Goal: Register for event/course

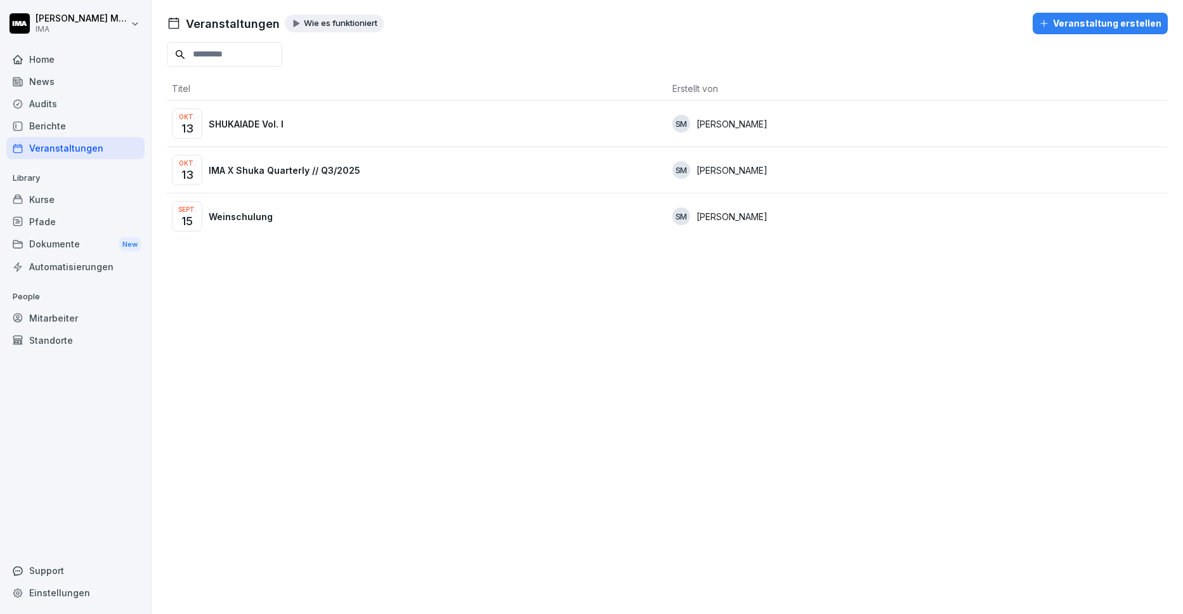
click at [250, 116] on div "Okt. 13 SHUKAIADE Vol. I" at bounding box center [417, 123] width 490 height 30
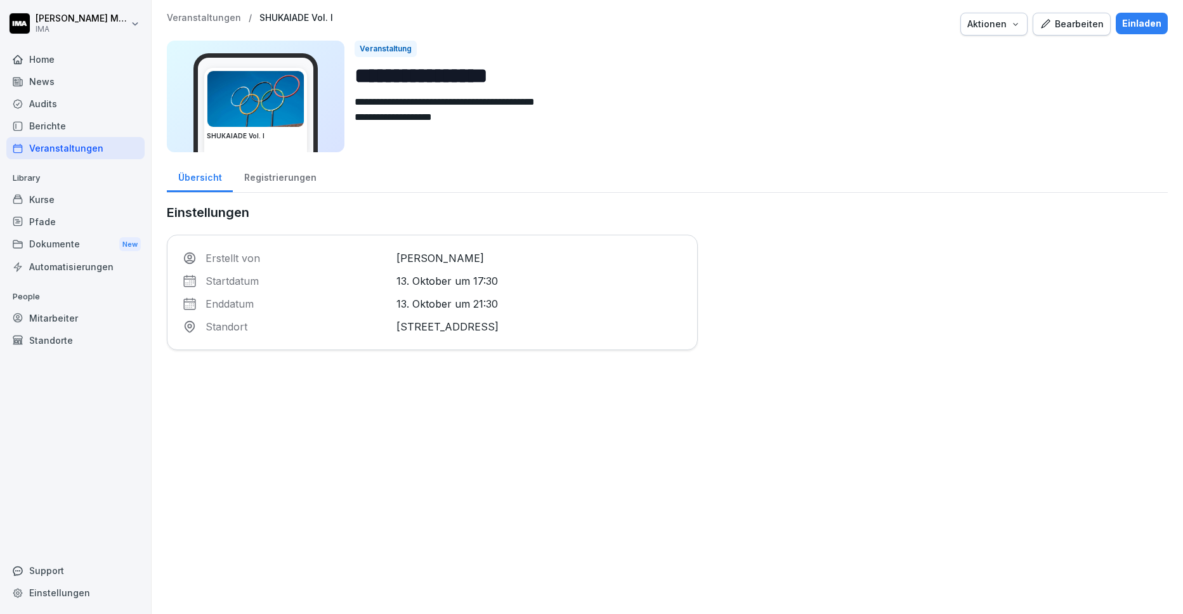
click at [293, 176] on div "Registrierungen" at bounding box center [280, 176] width 94 height 32
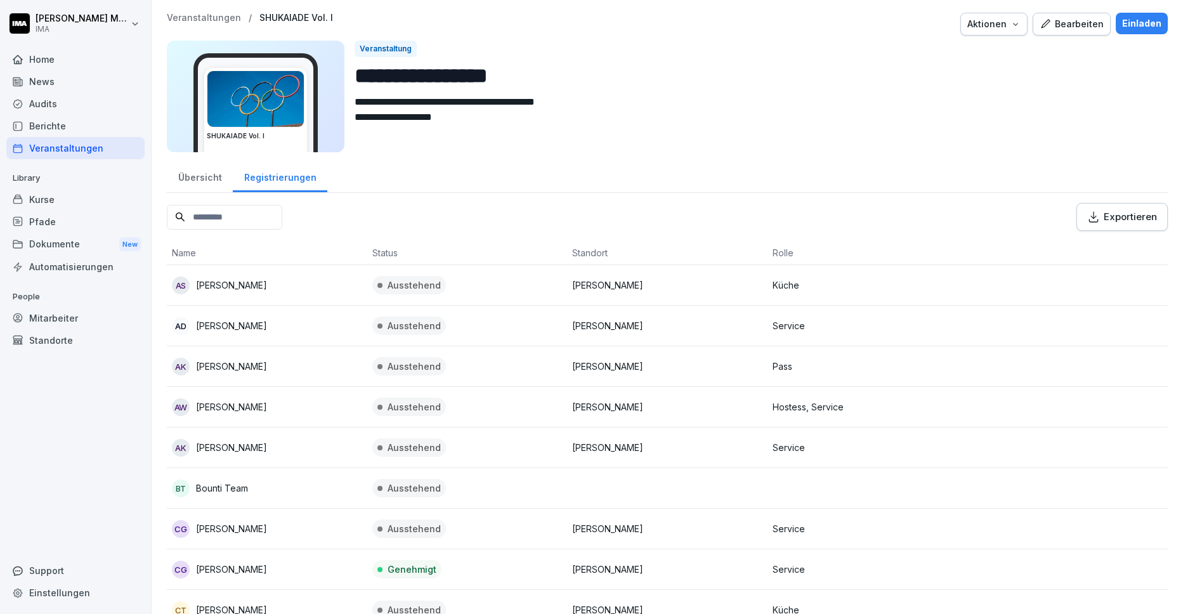
click at [1136, 23] on div "Einladen" at bounding box center [1141, 23] width 39 height 14
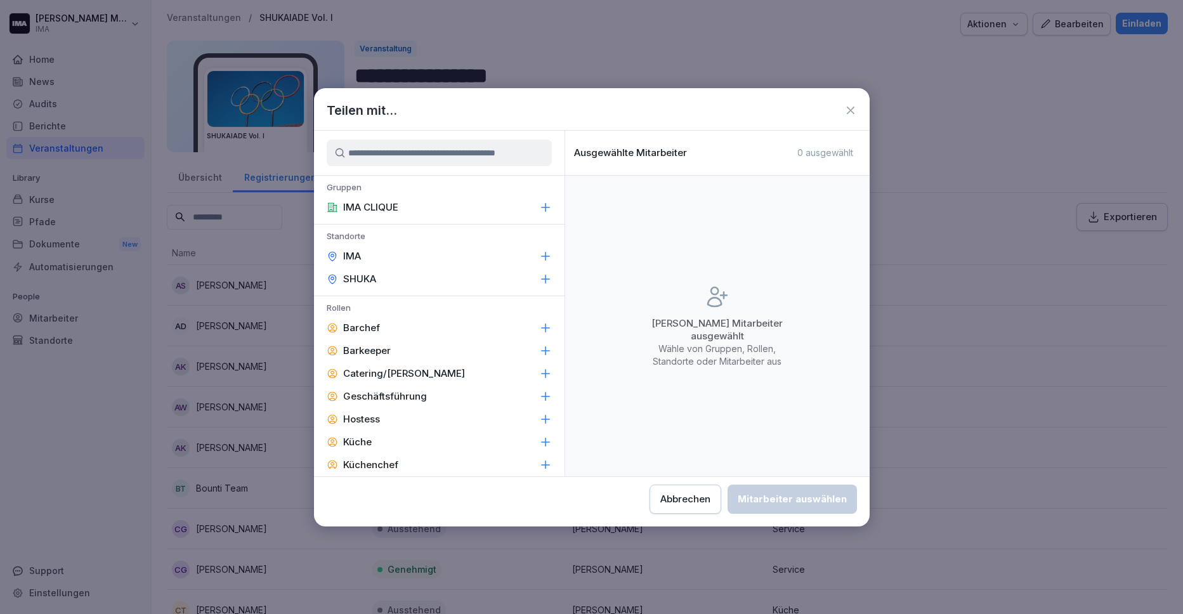
click at [363, 277] on p "SHUKA" at bounding box center [359, 279] width 33 height 13
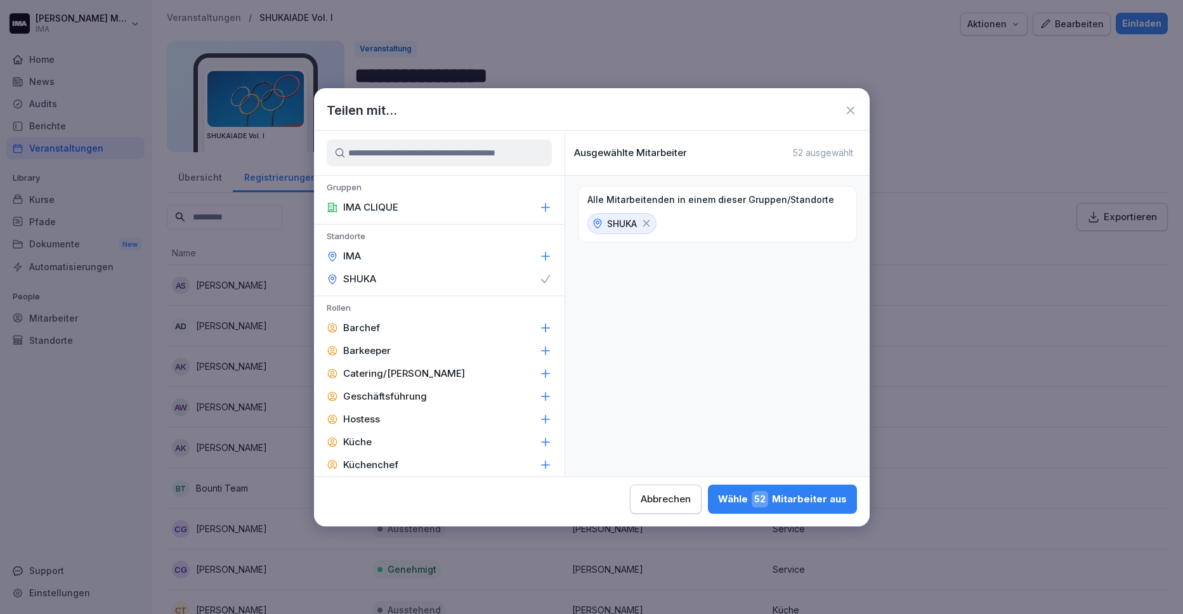
click at [358, 257] on p "IMA" at bounding box center [352, 256] width 18 height 13
click at [781, 502] on div "[PERSON_NAME] 54 Mitarbeiter aus" at bounding box center [781, 499] width 129 height 16
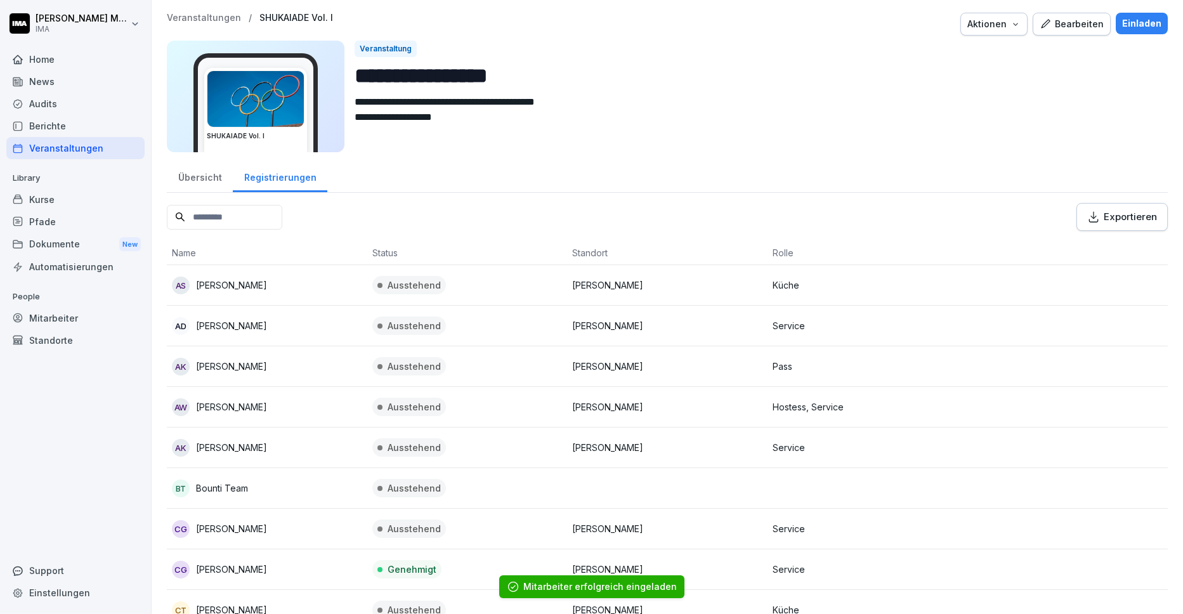
click at [201, 20] on p "Veranstaltungen" at bounding box center [204, 18] width 74 height 11
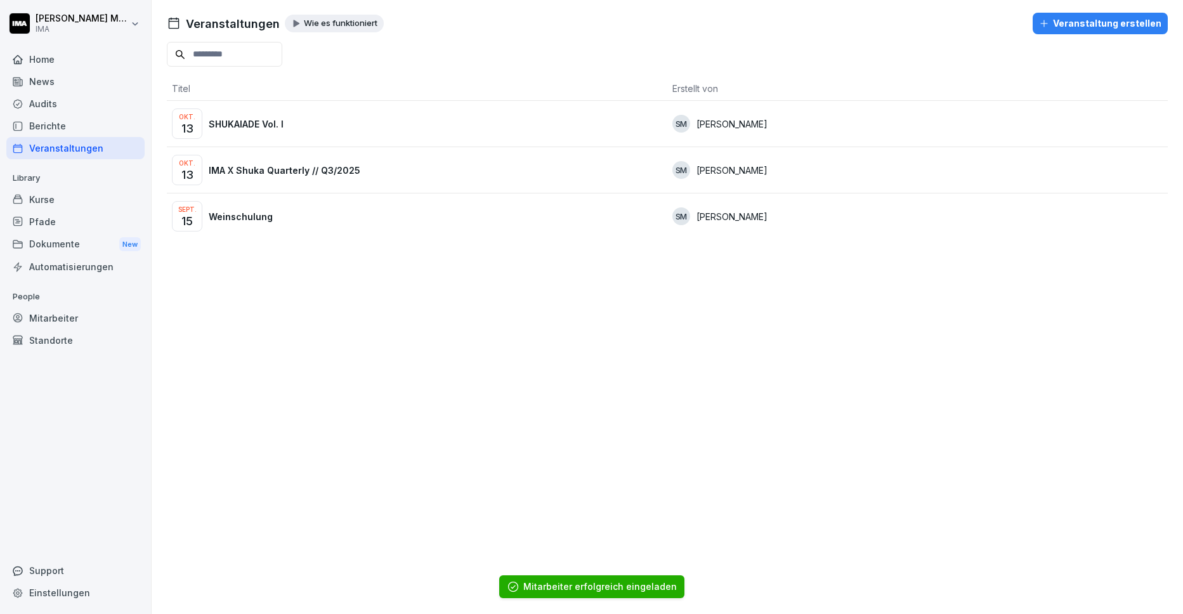
click at [276, 177] on div "Okt. 13 IMA X Shuka Quarterly // Q3/2025" at bounding box center [417, 170] width 490 height 30
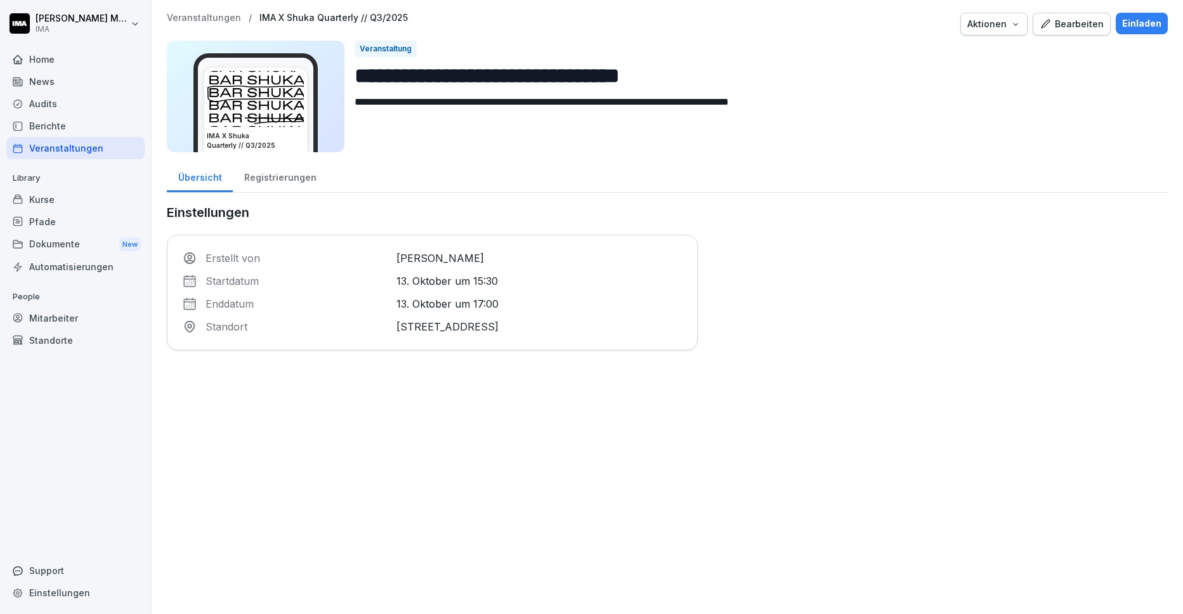
click at [273, 173] on div "Registrierungen" at bounding box center [280, 176] width 94 height 32
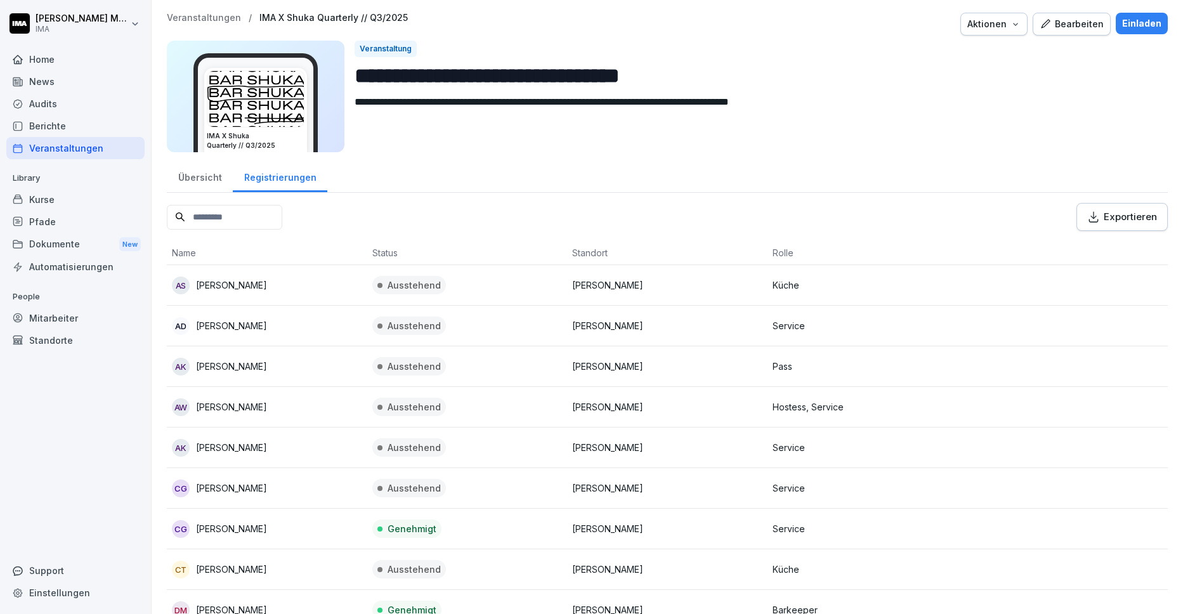
click at [1151, 25] on div "Einladen" at bounding box center [1141, 23] width 39 height 14
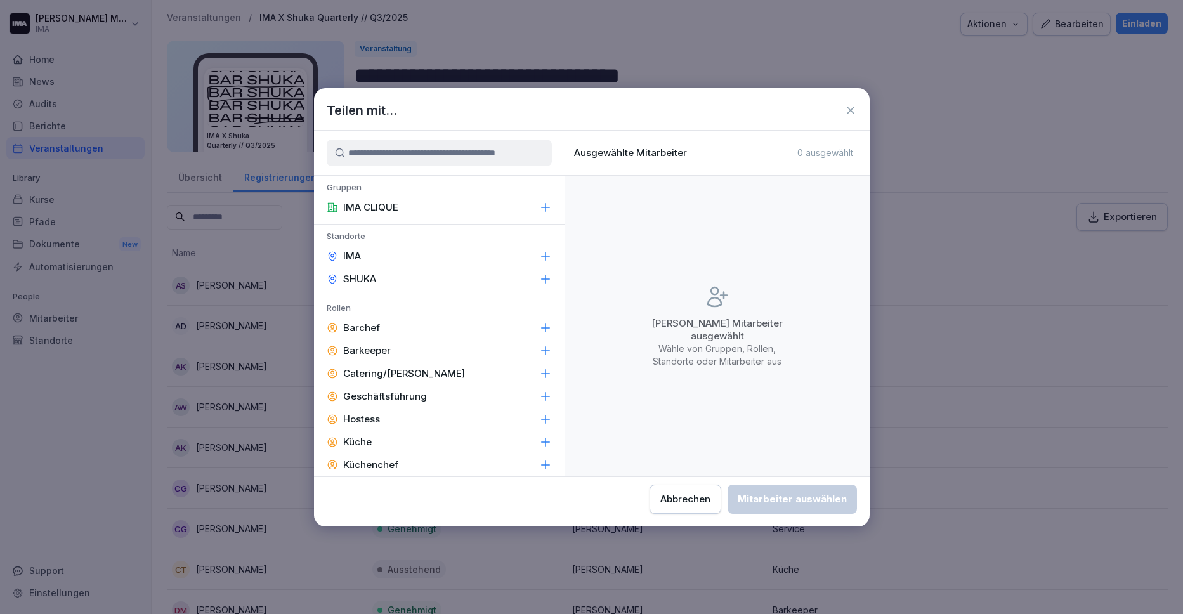
click at [487, 252] on div "IMA" at bounding box center [439, 256] width 250 height 23
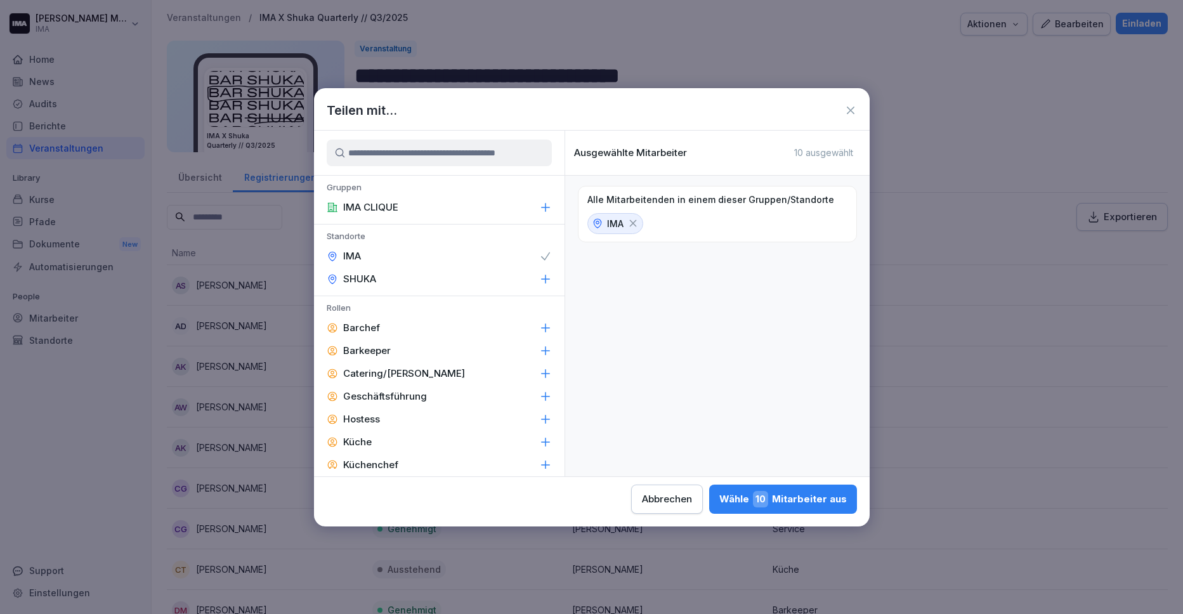
click at [469, 275] on div "SHUKA" at bounding box center [439, 279] width 250 height 23
click at [810, 497] on div "[PERSON_NAME] 54 Mitarbeiter aus" at bounding box center [781, 499] width 129 height 16
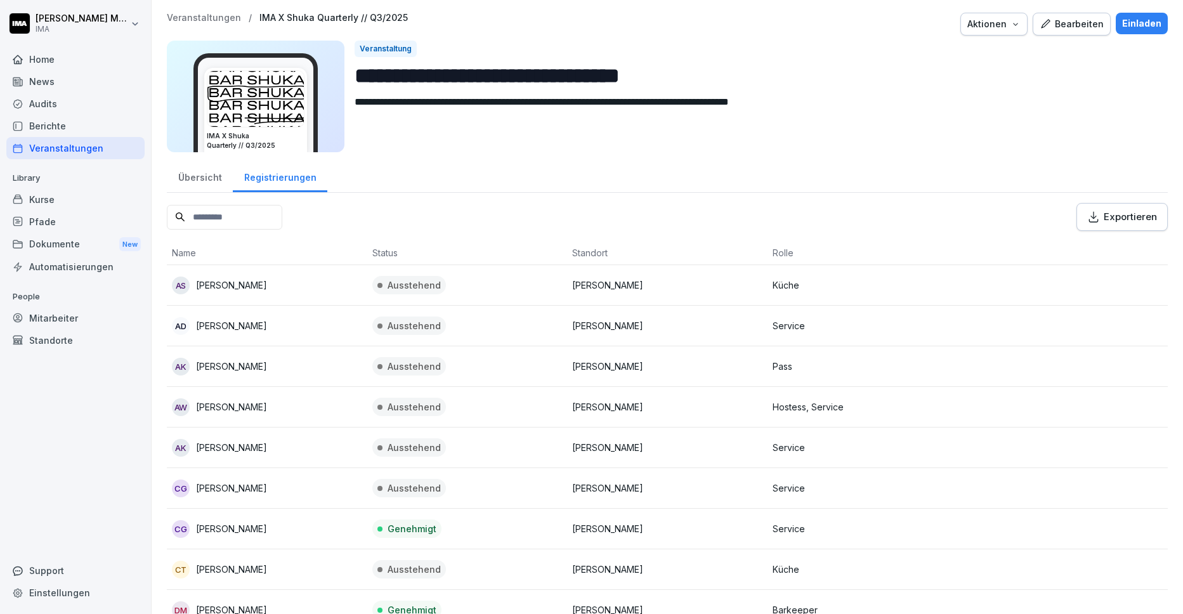
click at [59, 58] on div "Home" at bounding box center [75, 59] width 138 height 22
